Goal: Find specific page/section: Find specific page/section

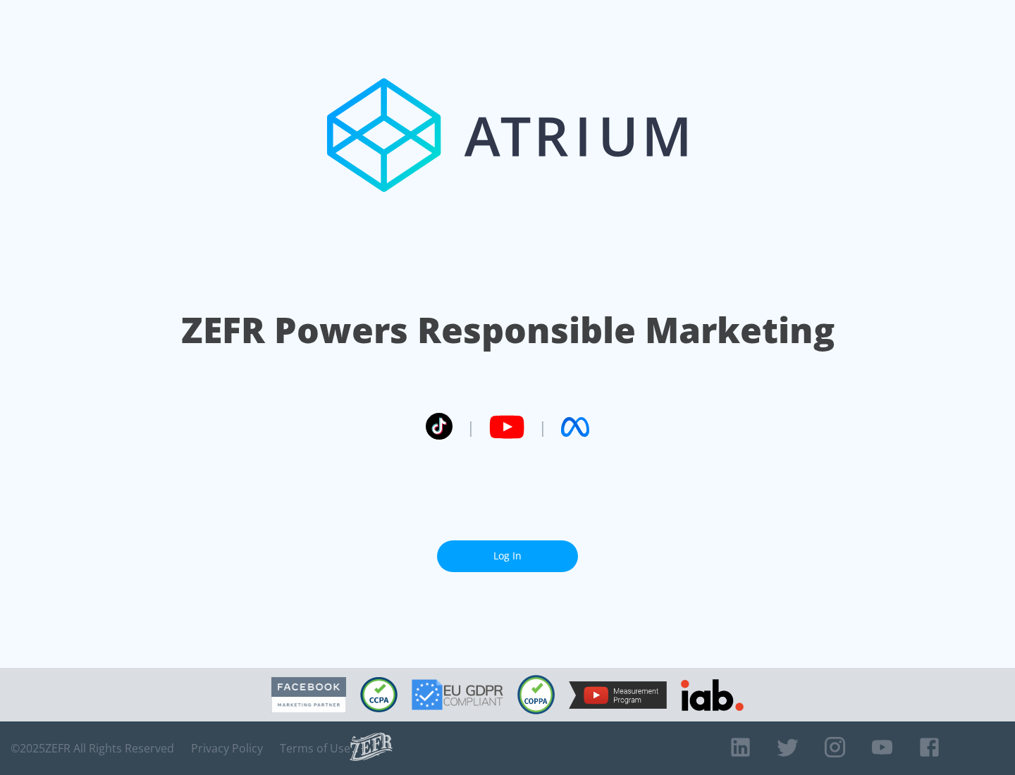
click at [507, 550] on link "Log In" at bounding box center [507, 557] width 141 height 32
